Goal: Task Accomplishment & Management: Use online tool/utility

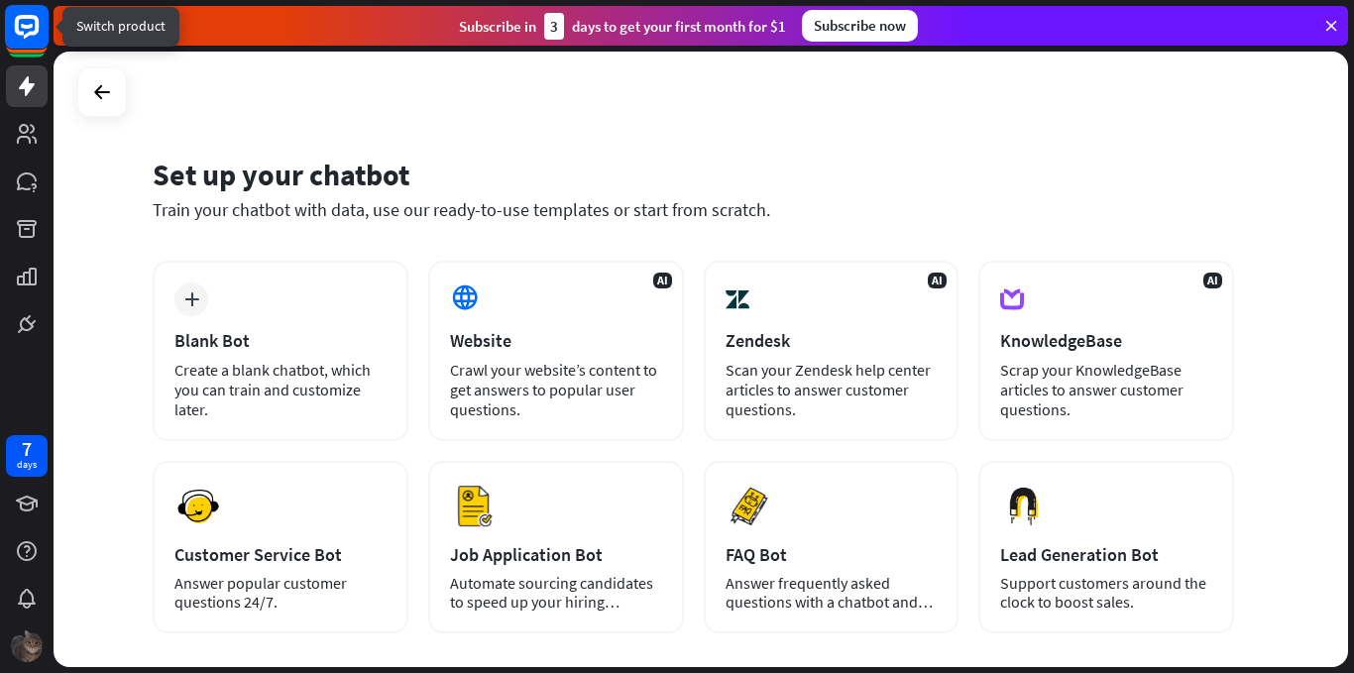
click at [33, 30] on rect at bounding box center [27, 27] width 44 height 44
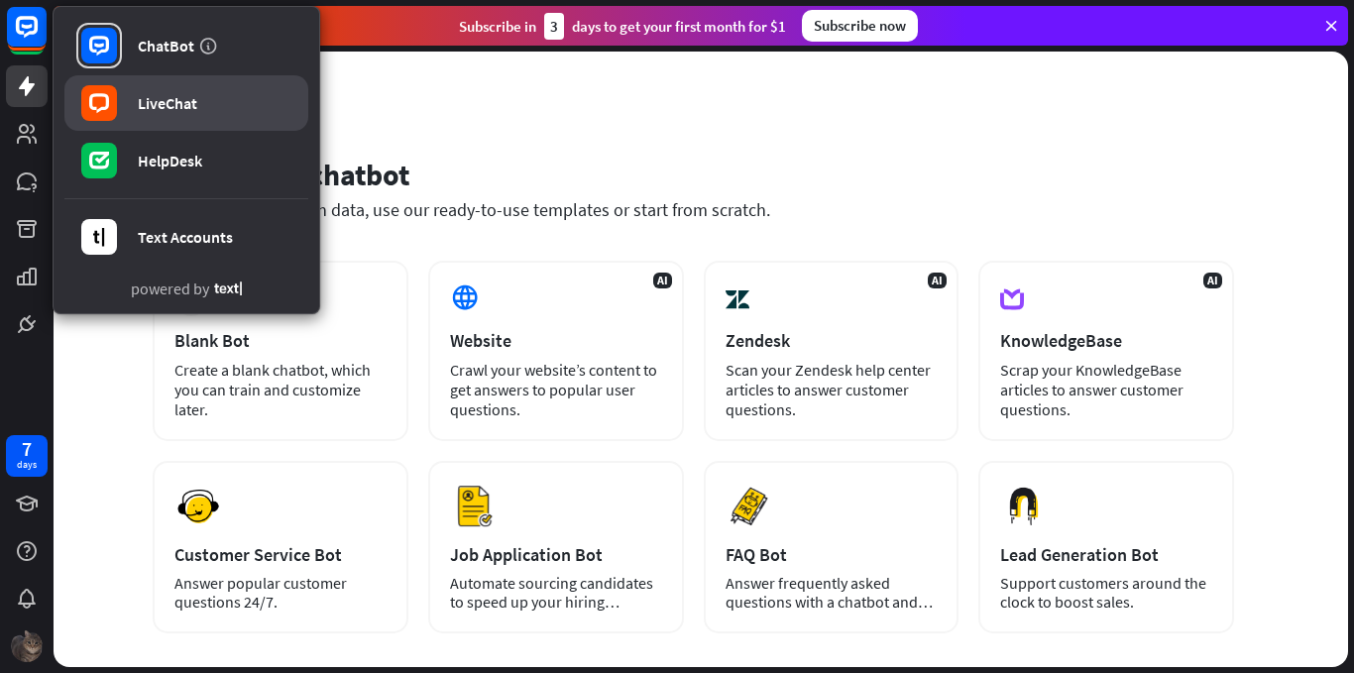
click at [128, 99] on link "LiveChat" at bounding box center [186, 103] width 244 height 56
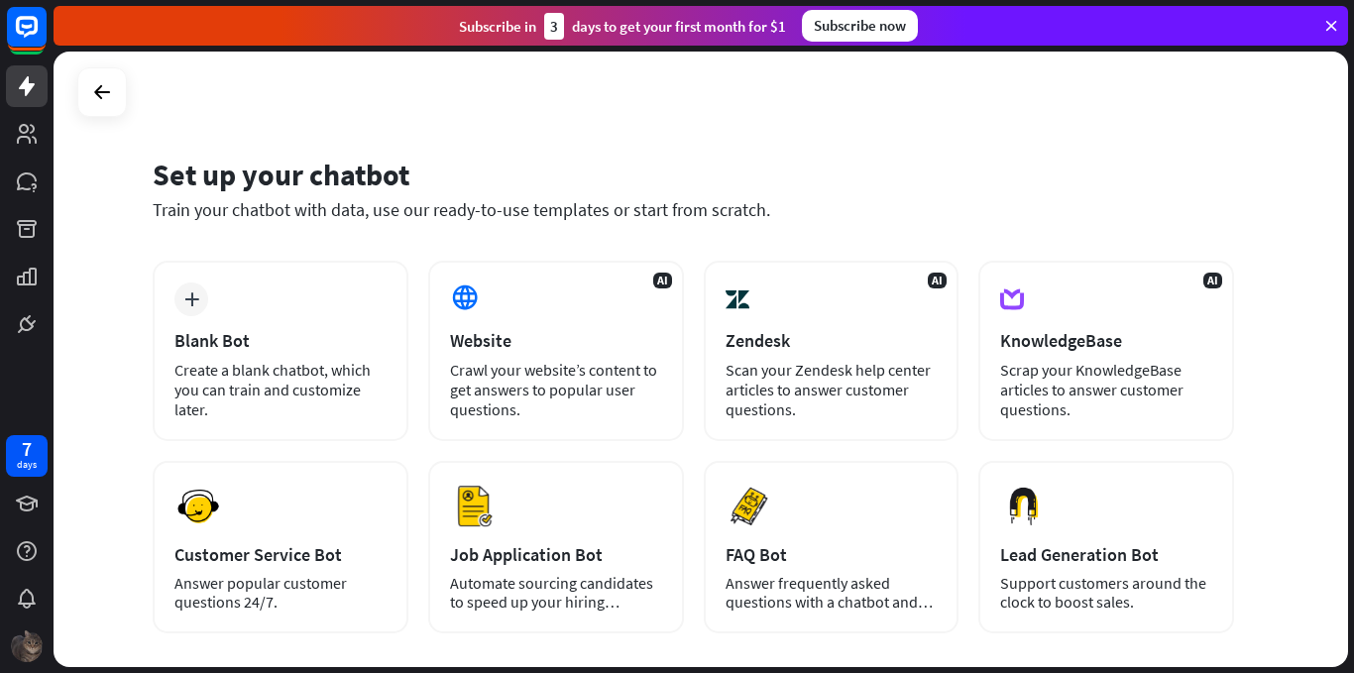
click at [76, 87] on div "Set up your chatbot Train your chatbot with data, use our ready-to-use template…" at bounding box center [701, 360] width 1294 height 616
click at [97, 99] on icon at bounding box center [102, 92] width 24 height 24
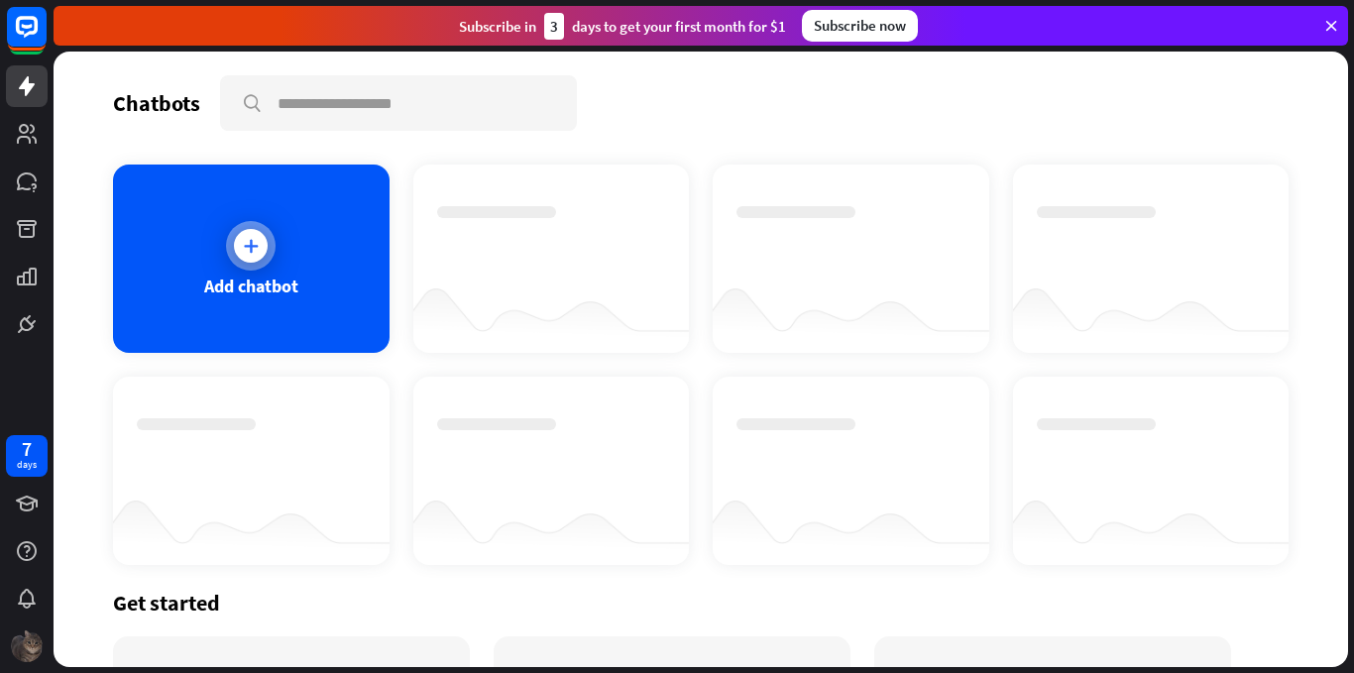
click at [248, 240] on icon at bounding box center [251, 246] width 20 height 20
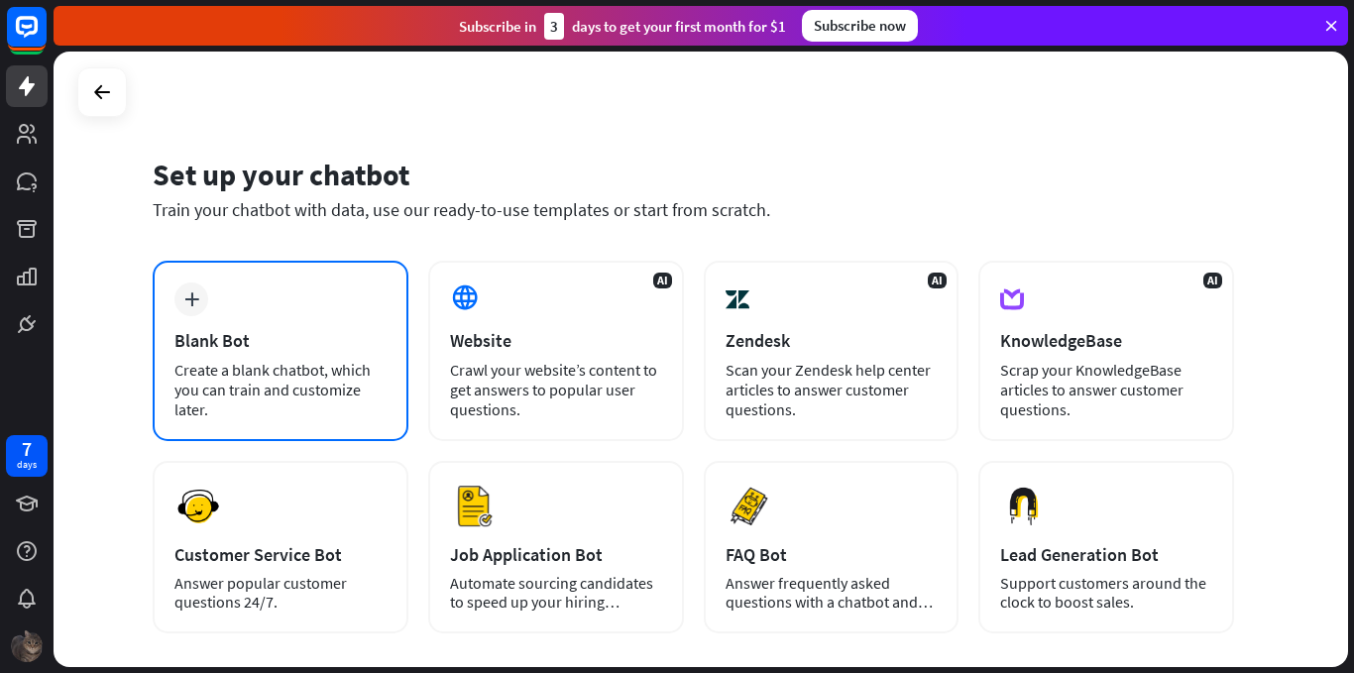
click at [190, 387] on div "Create a blank chatbot, which you can train and customize later." at bounding box center [280, 389] width 212 height 59
